Goal: Information Seeking & Learning: Check status

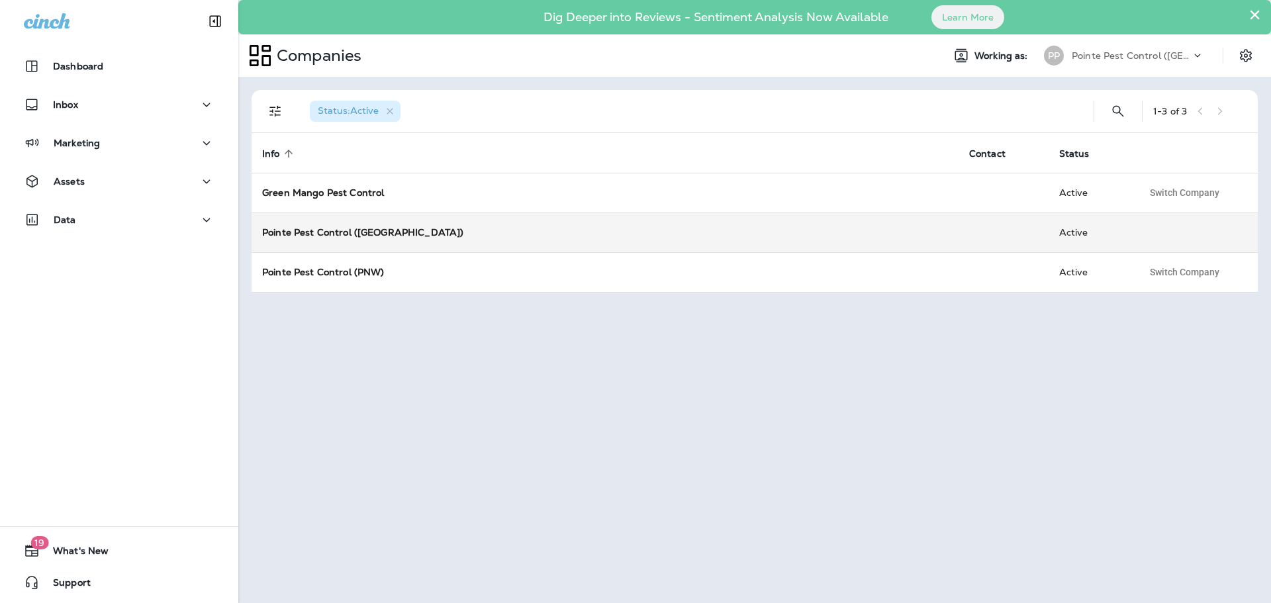
click at [328, 226] on strong "Pointe Pest Control ([GEOGRAPHIC_DATA])" at bounding box center [362, 232] width 201 height 12
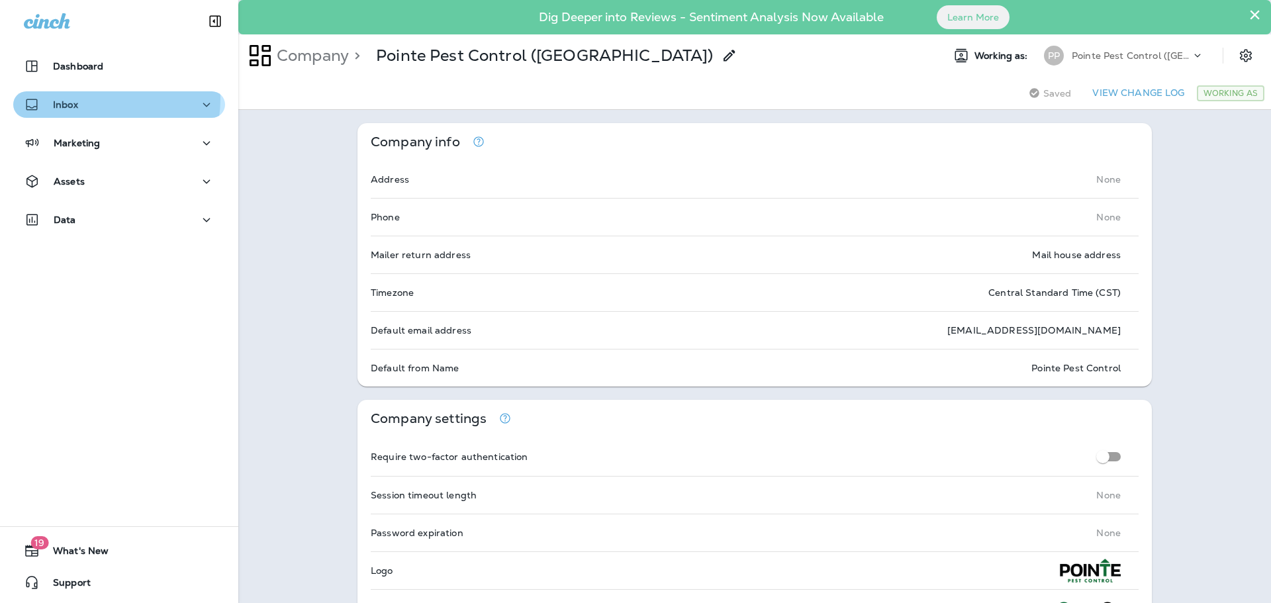
click at [74, 98] on div "Inbox" at bounding box center [51, 105] width 54 height 17
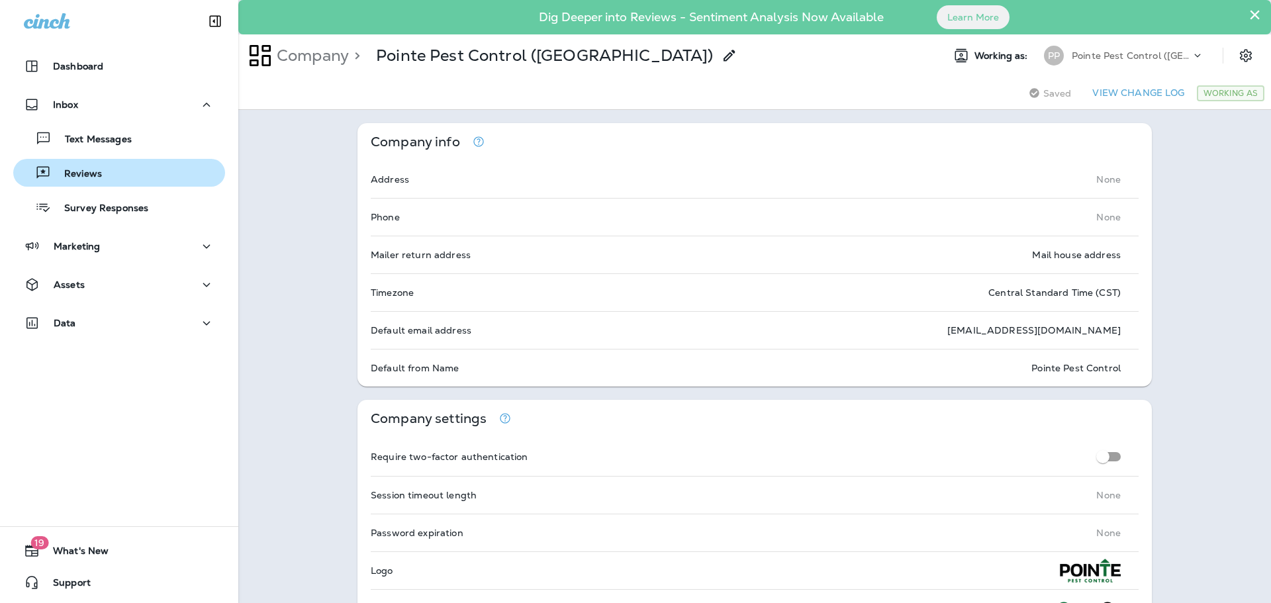
click at [91, 171] on p "Reviews" at bounding box center [76, 174] width 51 height 13
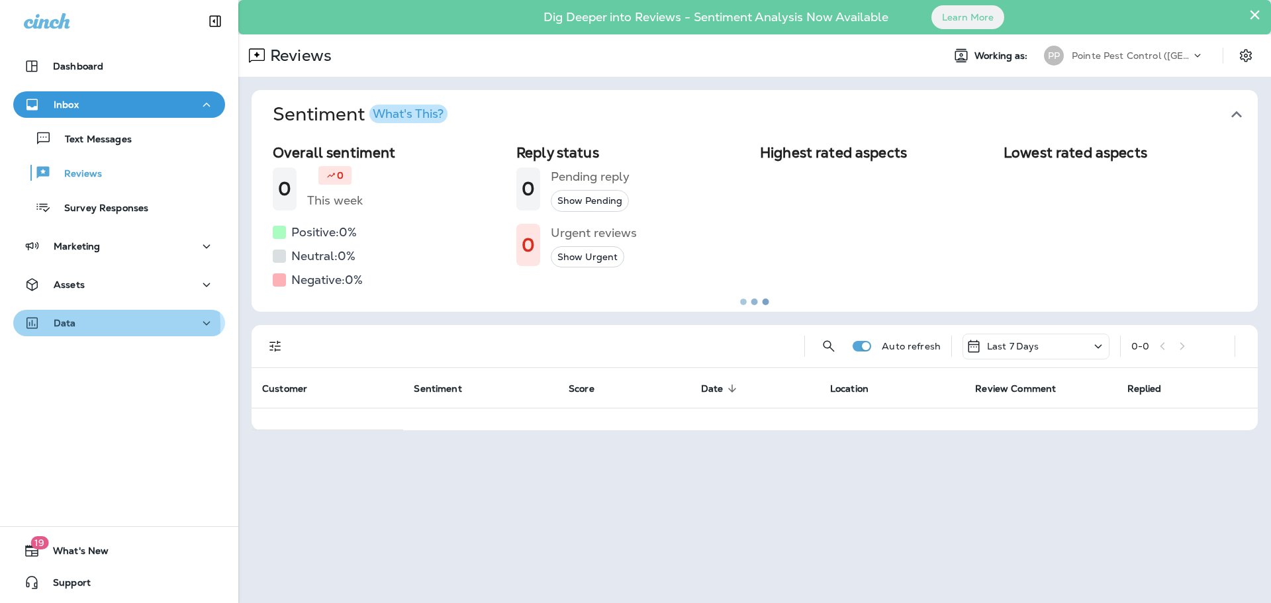
click at [93, 326] on div "Data" at bounding box center [119, 323] width 191 height 17
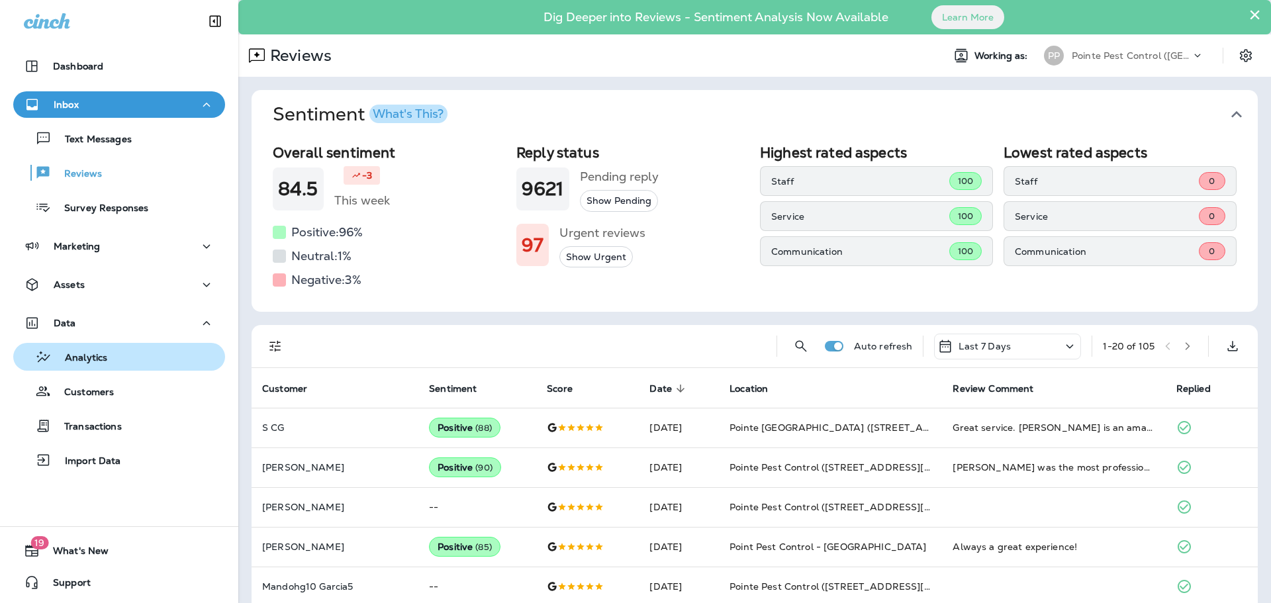
click at [91, 353] on p "Analytics" at bounding box center [80, 358] width 56 height 13
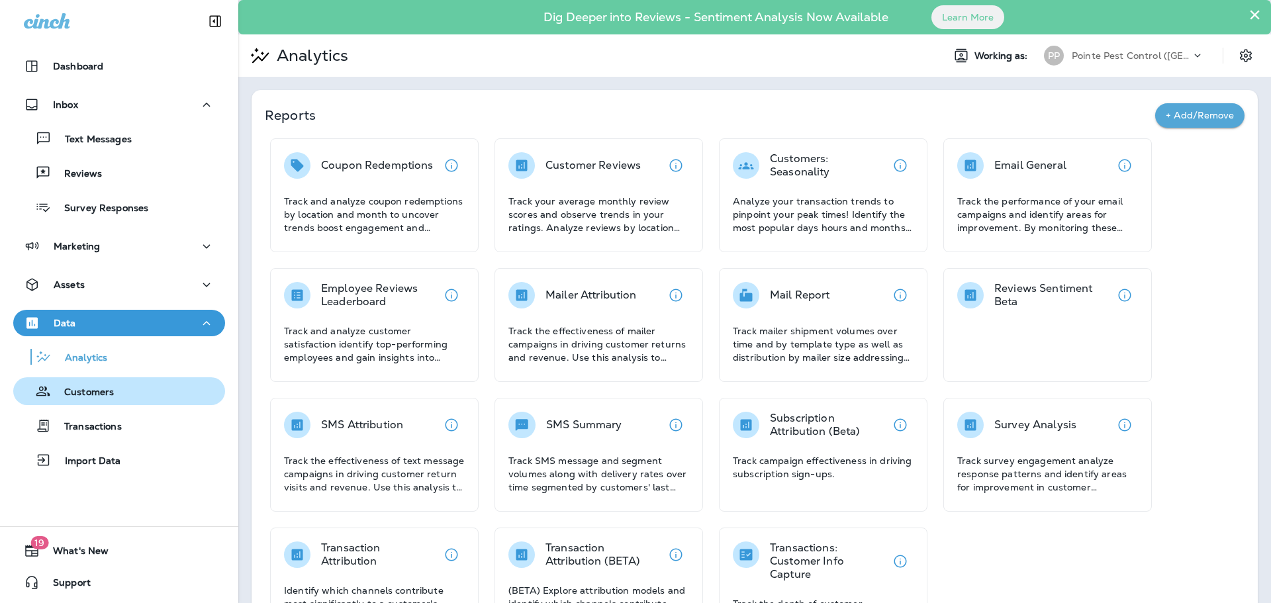
click at [81, 396] on p "Customers" at bounding box center [82, 393] width 63 height 13
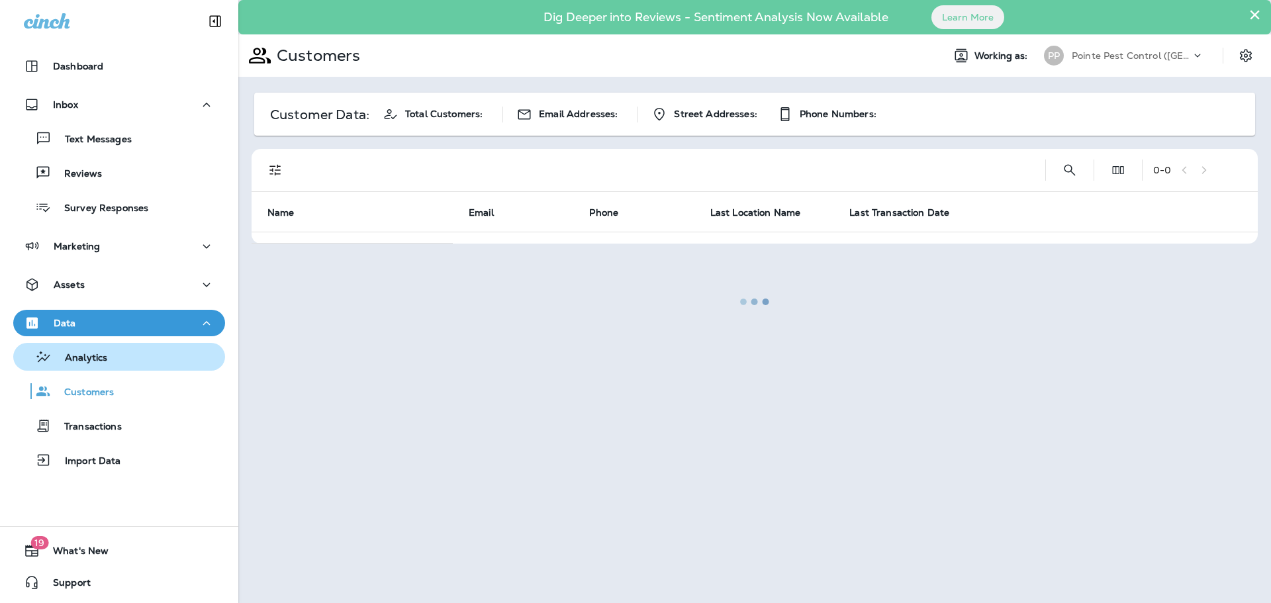
click at [104, 353] on p "Analytics" at bounding box center [80, 358] width 56 height 13
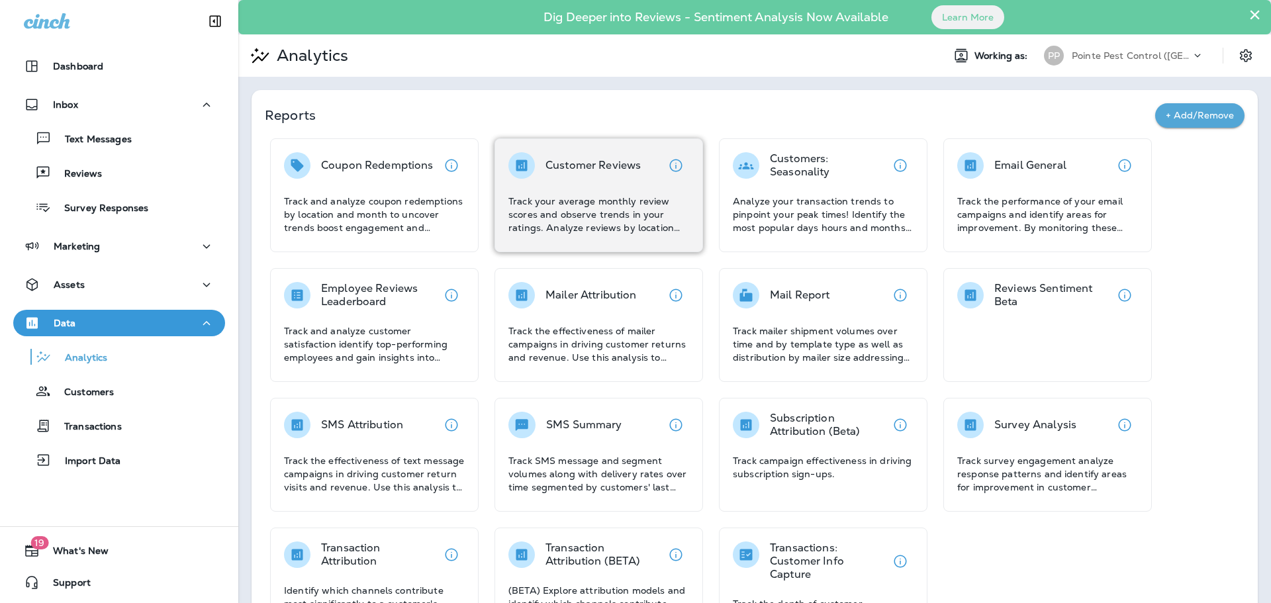
click at [608, 197] on p "Track your average monthly review scores and observe trends in your ratings. An…" at bounding box center [598, 215] width 181 height 40
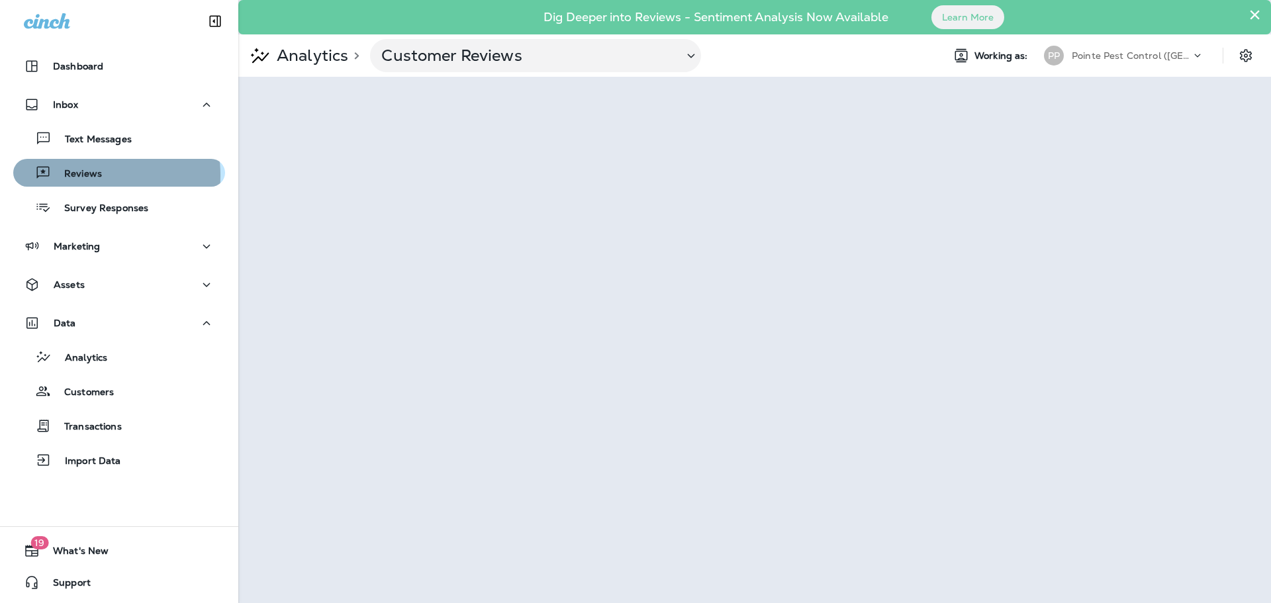
click at [70, 175] on p "Reviews" at bounding box center [76, 174] width 51 height 13
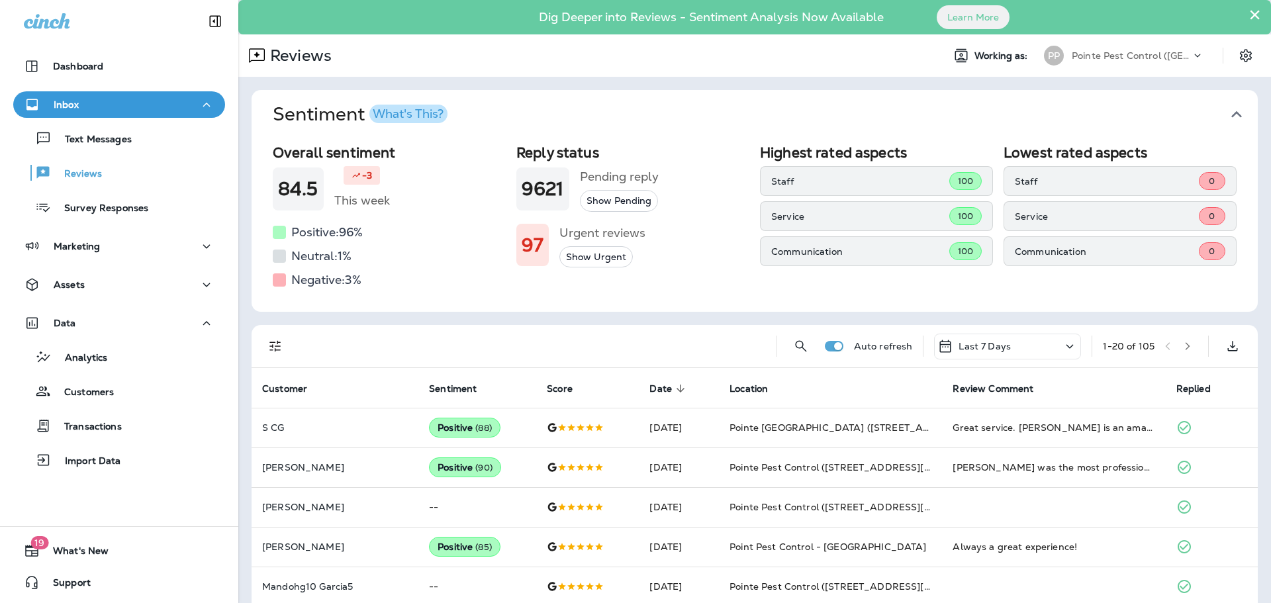
click at [1029, 351] on div "Last 7 Days" at bounding box center [1007, 347] width 147 height 26
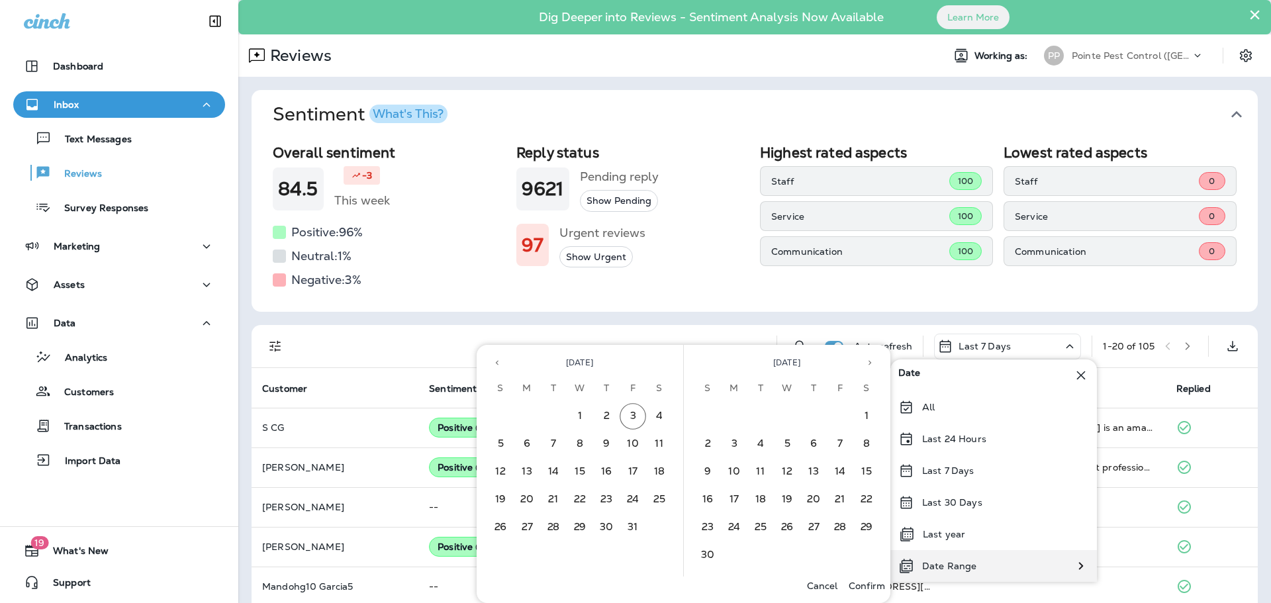
click at [980, 569] on div "Date Range" at bounding box center [937, 566] width 94 height 32
click at [578, 414] on button "1" at bounding box center [580, 416] width 26 height 26
click at [636, 419] on button "3" at bounding box center [633, 416] width 26 height 26
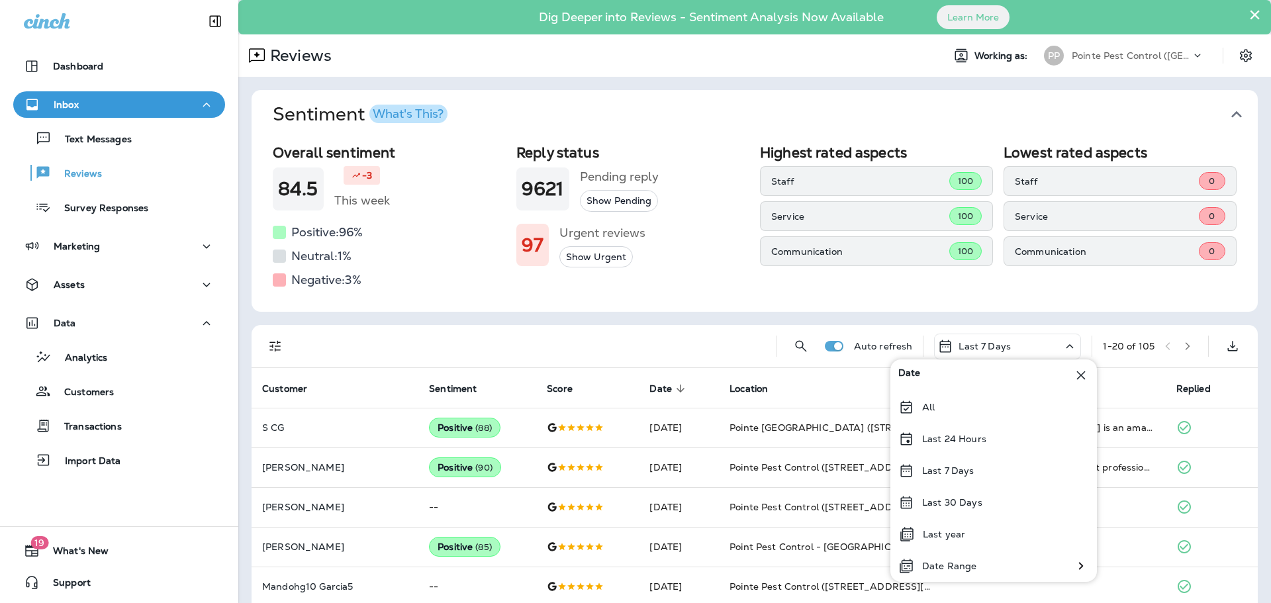
click at [695, 279] on div "Reply status 9621 Pending reply Show Pending 97 Urgent reviews Show Urgent" at bounding box center [632, 217] width 233 height 146
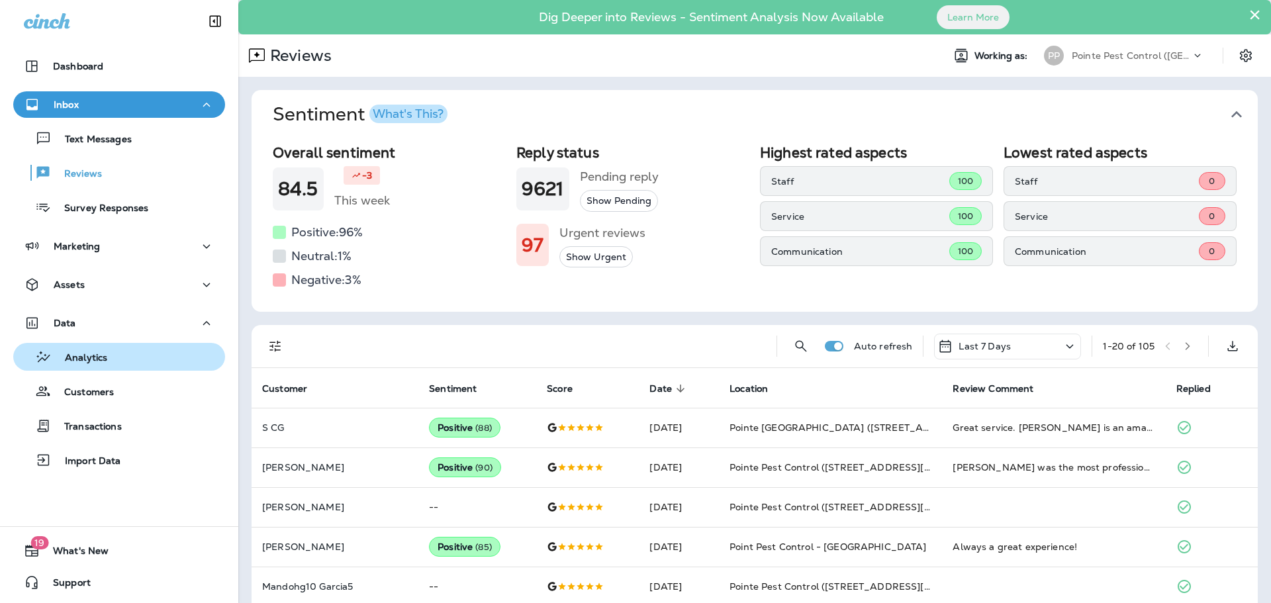
click at [108, 359] on div "Analytics" at bounding box center [119, 357] width 201 height 20
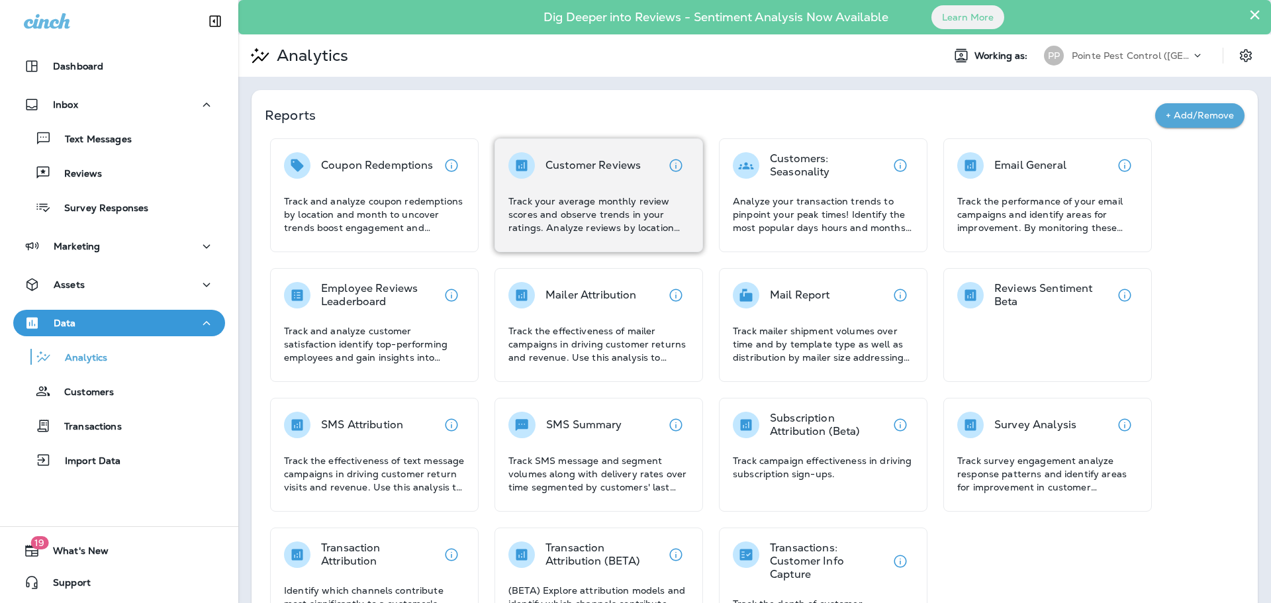
click at [592, 198] on p "Track your average monthly review scores and observe trends in your ratings. An…" at bounding box center [598, 215] width 181 height 40
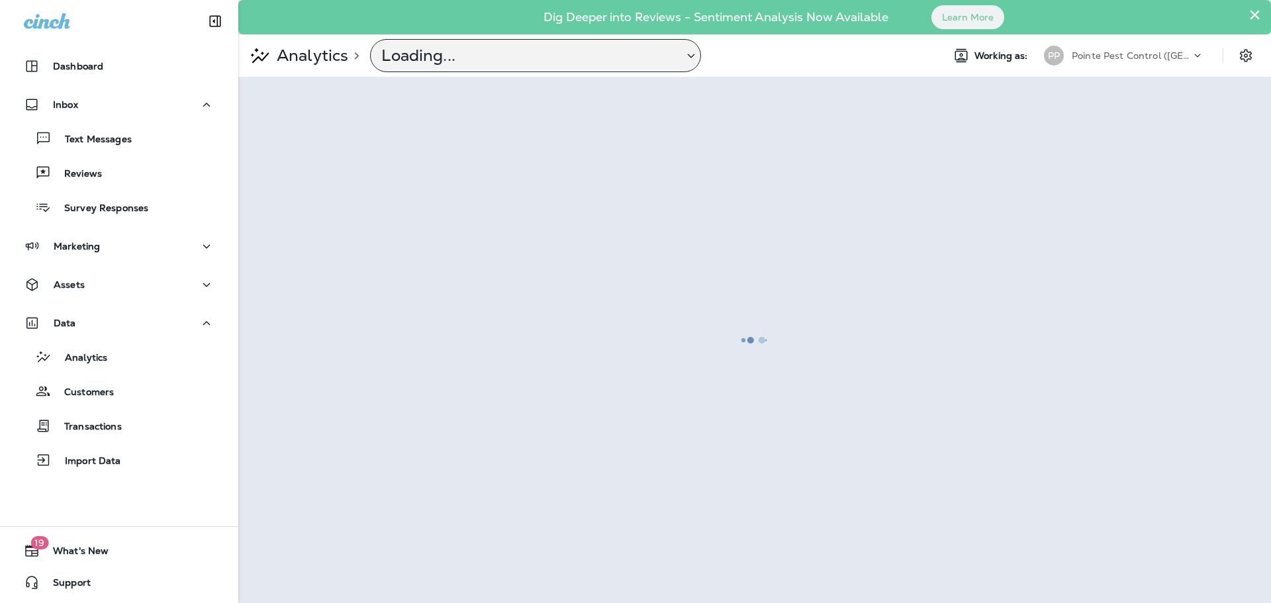
click at [575, 60] on p "Loading..." at bounding box center [526, 56] width 291 height 20
click at [694, 52] on icon at bounding box center [691, 56] width 16 height 17
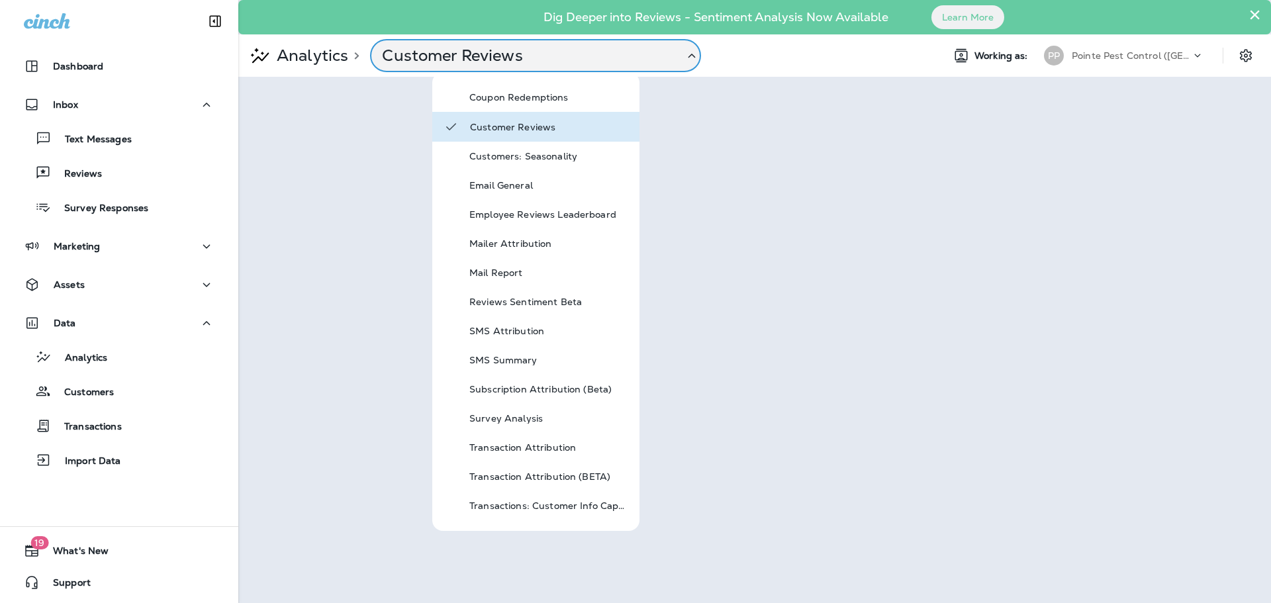
click at [776, 52] on div "Analytics > Customer Reviews" at bounding box center [585, 55] width 694 height 33
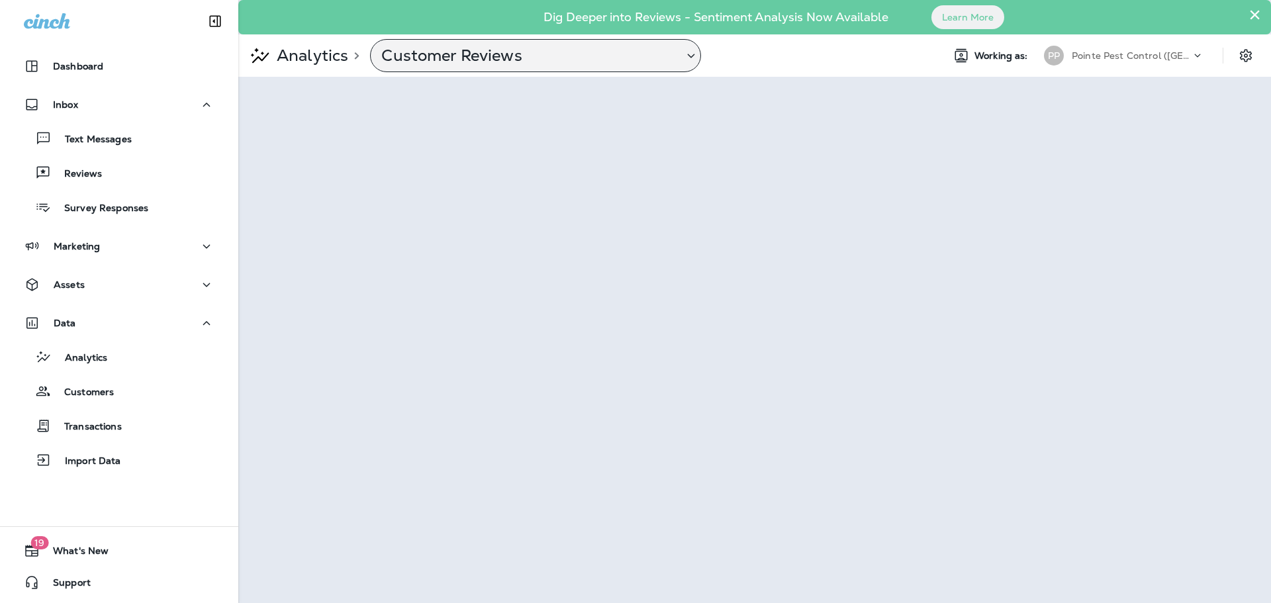
click at [1176, 50] on p "Pointe Pest Control ([GEOGRAPHIC_DATA])" at bounding box center [1131, 55] width 119 height 11
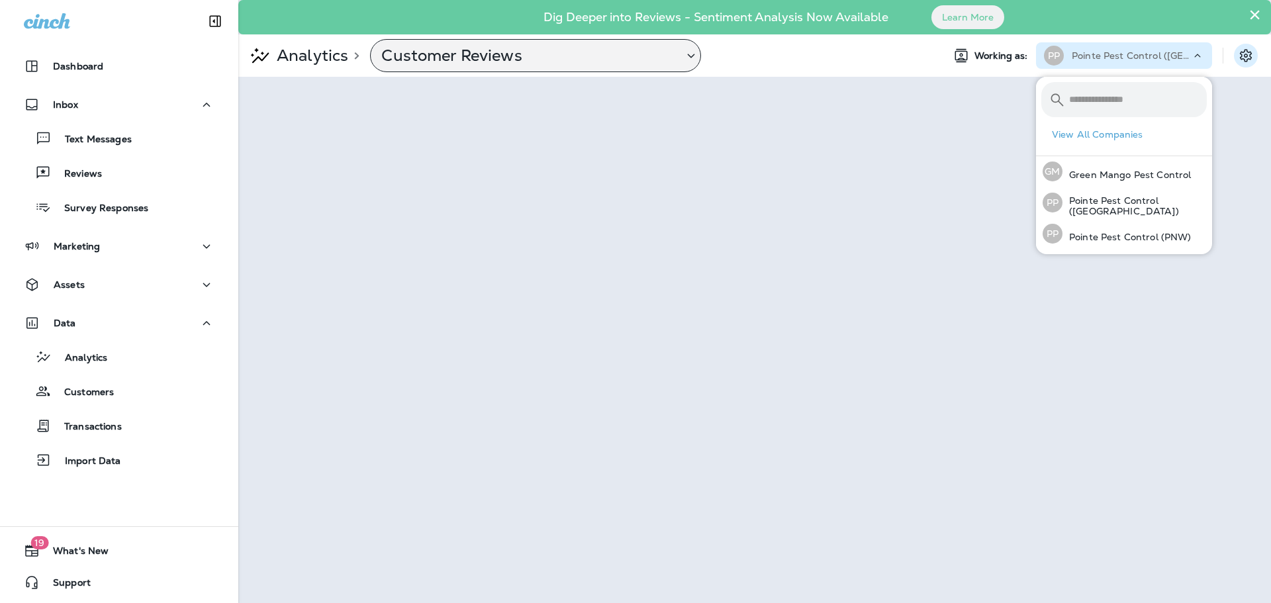
click at [1252, 52] on icon "Settings" at bounding box center [1246, 56] width 16 height 16
